Goal: Information Seeking & Learning: Learn about a topic

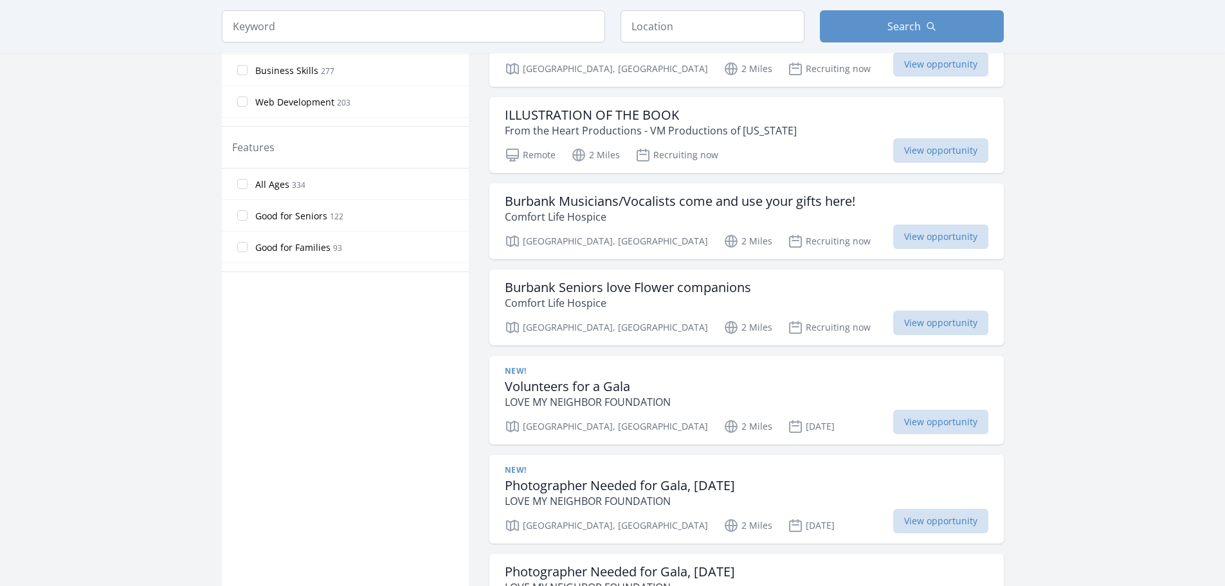
scroll to position [643, 0]
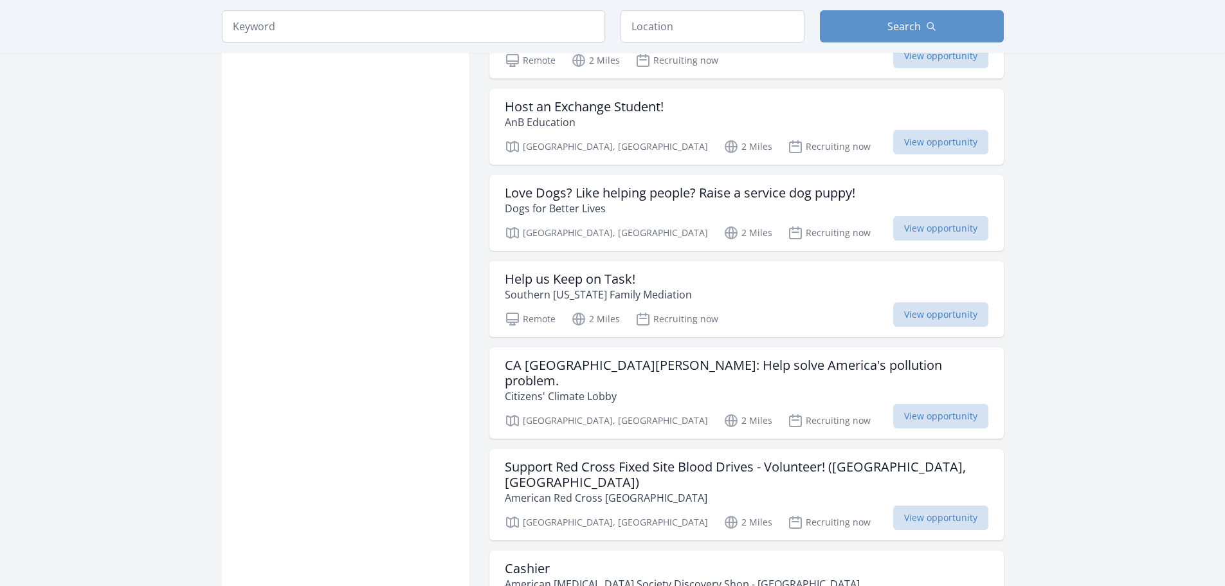
scroll to position [2421, 0]
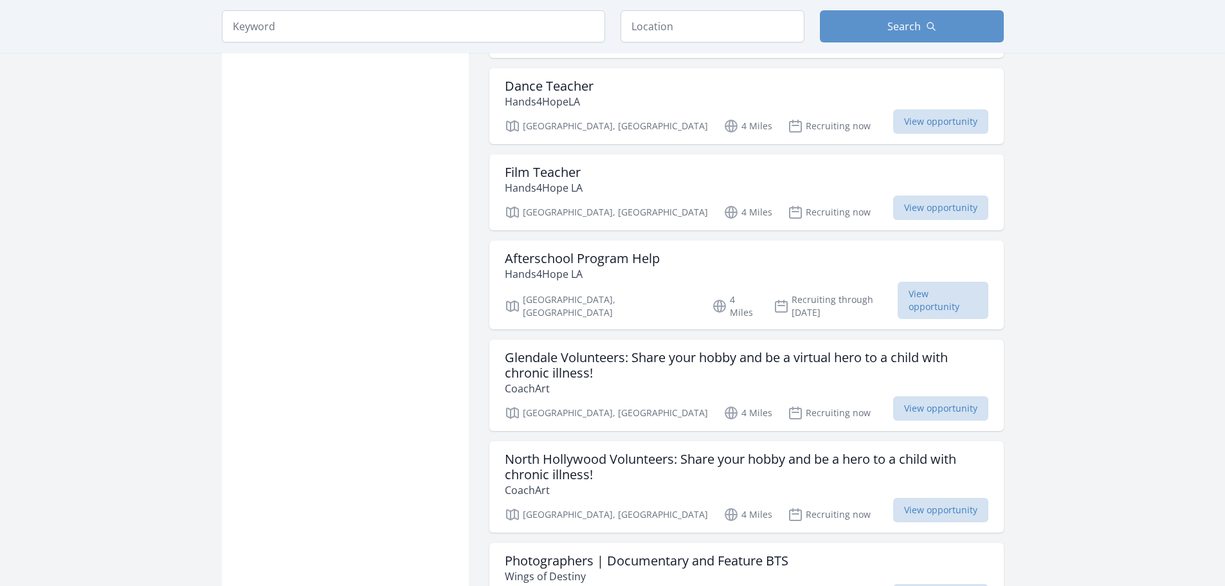
scroll to position [6934, 0]
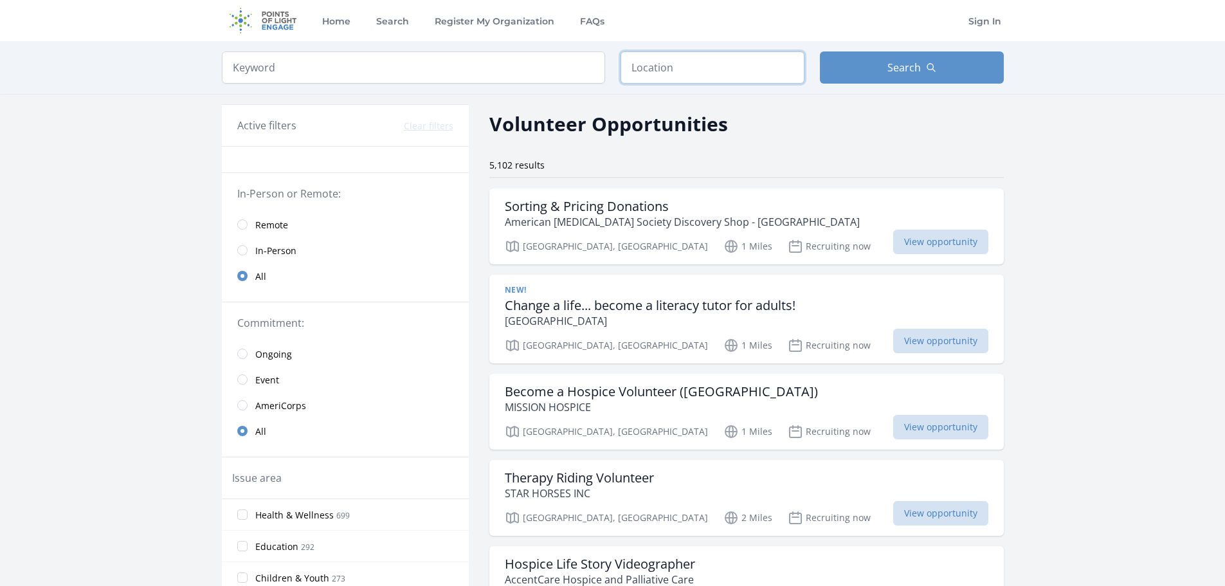
click at [654, 52] on input "text" at bounding box center [713, 67] width 184 height 32
click at [693, 66] on input "text" at bounding box center [713, 67] width 184 height 32
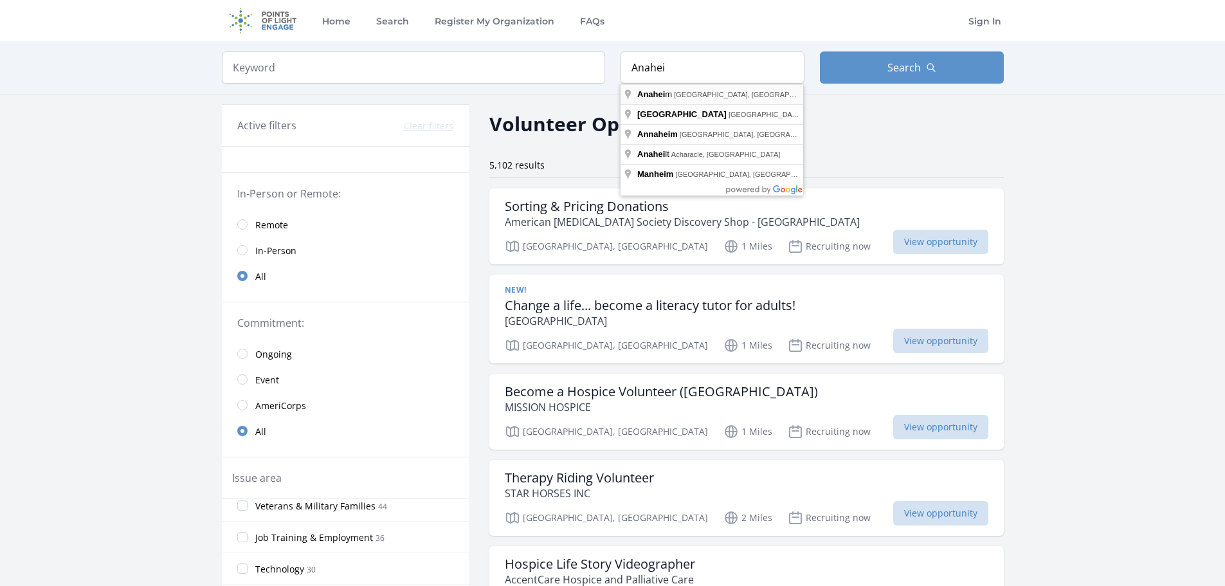
type input "[GEOGRAPHIC_DATA], [GEOGRAPHIC_DATA], [GEOGRAPHIC_DATA]"
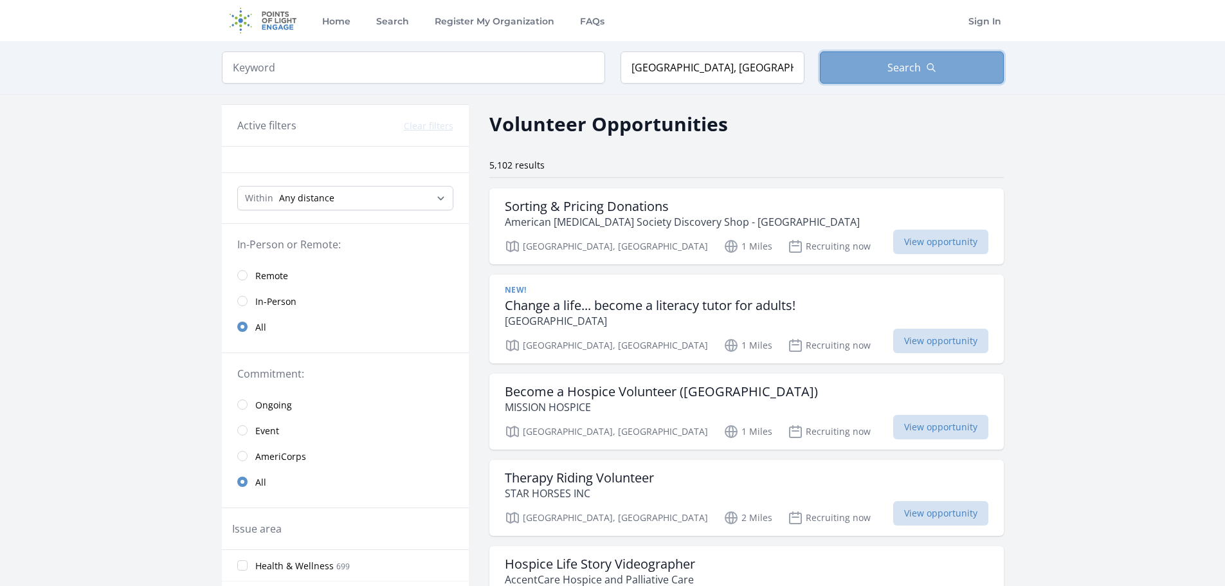
click at [886, 68] on button "Search" at bounding box center [912, 67] width 184 height 32
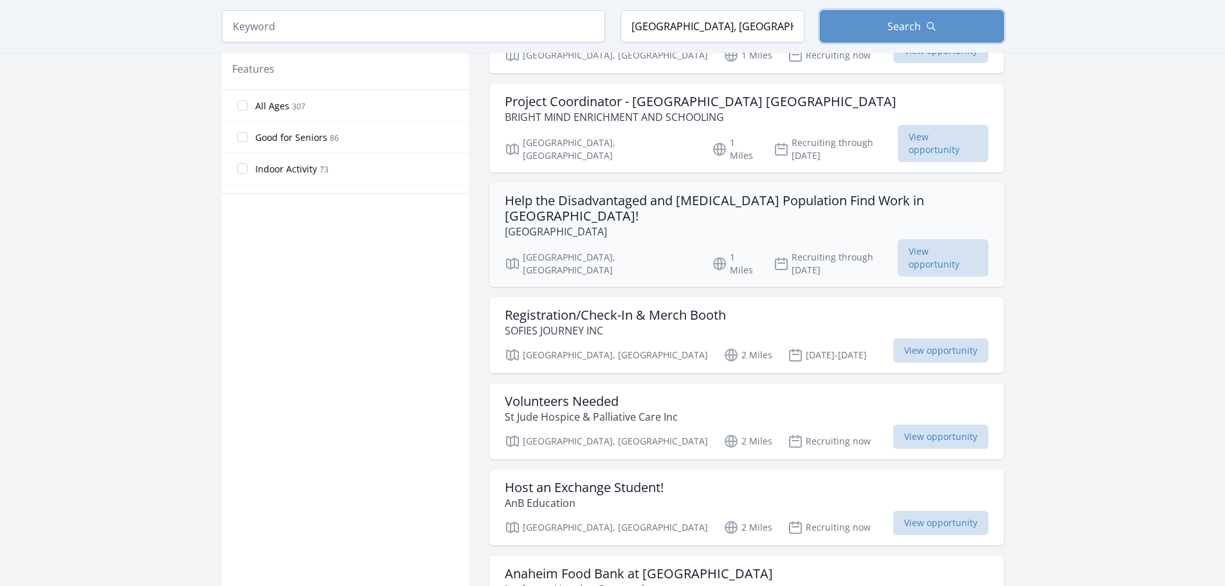
scroll to position [772, 0]
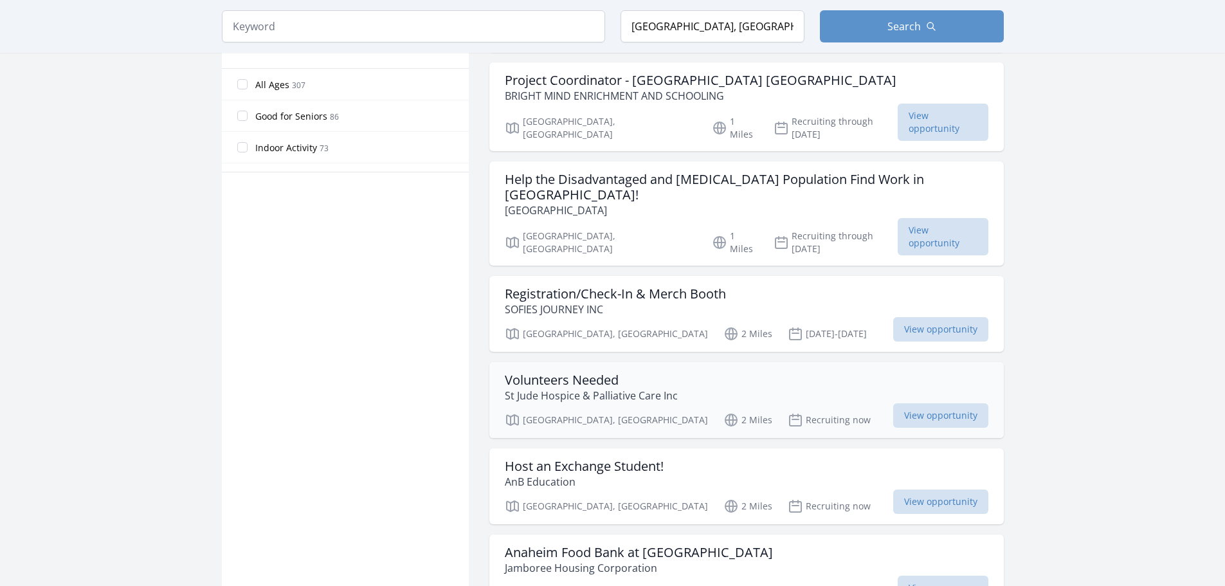
click at [613, 362] on div "Volunteers Needed [GEOGRAPHIC_DATA] & [MEDICAL_DATA] Inc [GEOGRAPHIC_DATA], [GE…" at bounding box center [747, 400] width 515 height 76
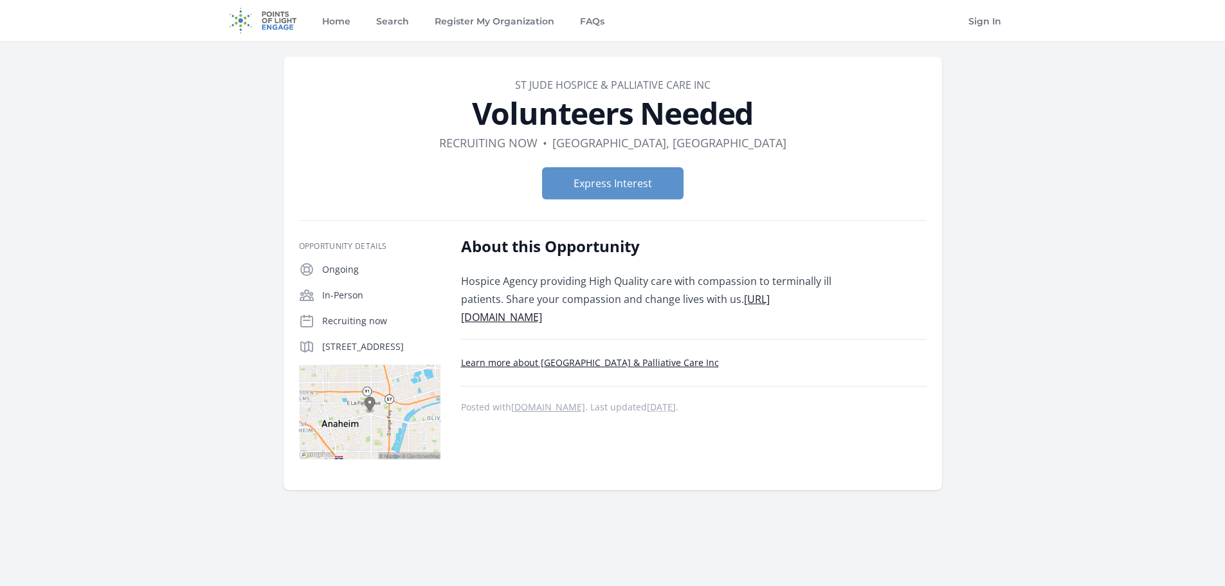
click at [579, 315] on link "https://stjudehospicecare.com" at bounding box center [615, 308] width 309 height 32
